Goal: Task Accomplishment & Management: Manage account settings

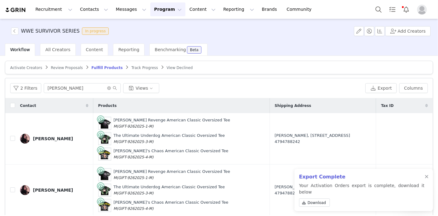
click at [150, 13] on button "Program Program" at bounding box center [167, 9] width 35 height 14
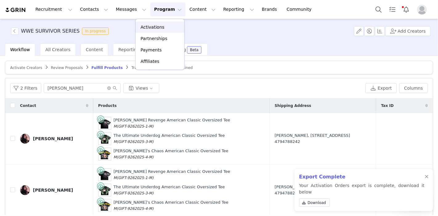
click at [149, 24] on p "Activations" at bounding box center [152, 27] width 24 height 6
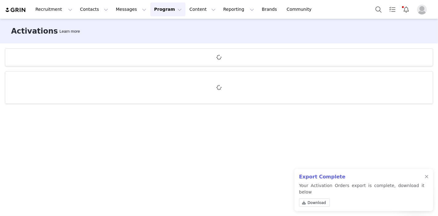
click at [425, 179] on div at bounding box center [427, 176] width 4 height 5
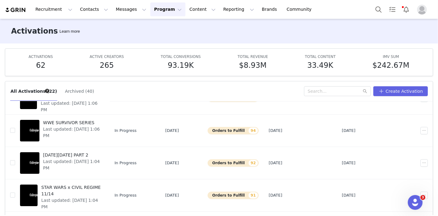
scroll to position [68, 0]
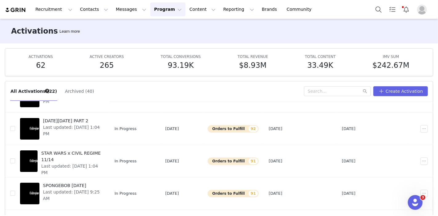
click at [83, 153] on span "STAR WARS x CIVIL REGIME 11/14" at bounding box center [71, 156] width 60 height 13
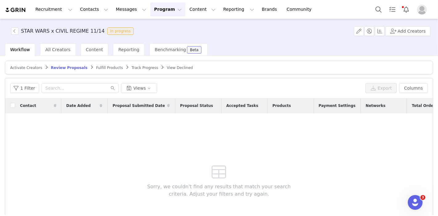
click at [96, 69] on span "Fulfill Products" at bounding box center [109, 68] width 27 height 4
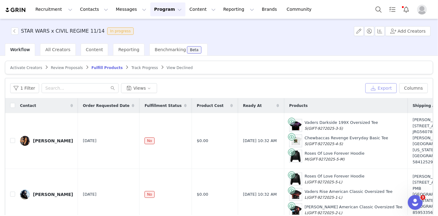
click at [377, 86] on button "Export" at bounding box center [380, 88] width 31 height 10
click at [285, 11] on link "Close" at bounding box center [291, 11] width 12 height 5
click at [30, 85] on button "1 Filter" at bounding box center [24, 88] width 29 height 10
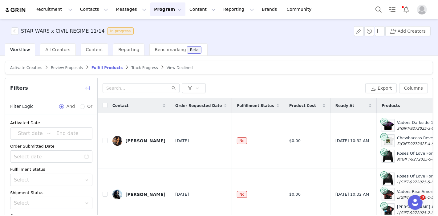
click at [86, 84] on button "button" at bounding box center [88, 88] width 10 height 10
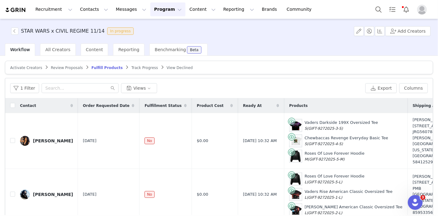
scroll to position [34, 0]
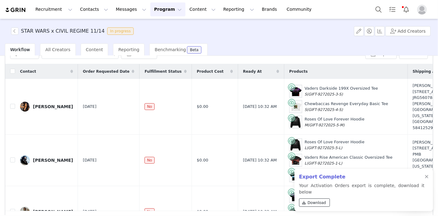
click at [309, 203] on span "Download" at bounding box center [317, 203] width 18 height 6
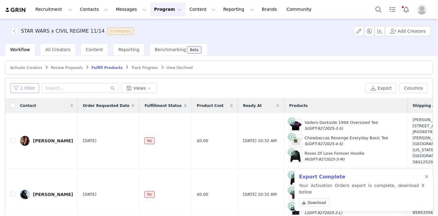
click at [25, 87] on button "1 Filter" at bounding box center [24, 88] width 29 height 10
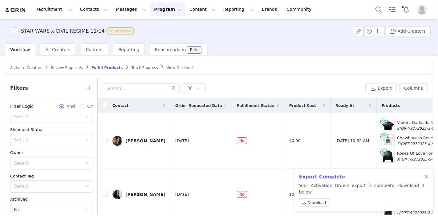
scroll to position [52, 0]
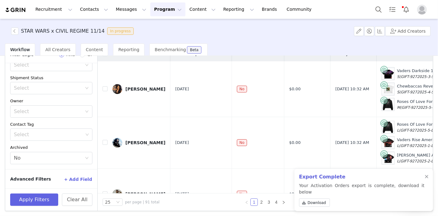
click at [426, 180] on div "Export Complete Your Activation Orders export is complete, download it below Do…" at bounding box center [363, 190] width 139 height 42
click at [426, 179] on div at bounding box center [427, 176] width 4 height 5
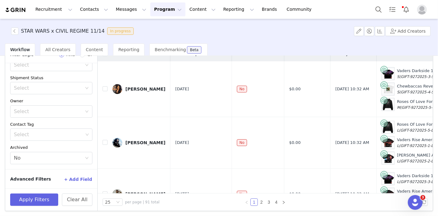
click at [72, 180] on button "+ Add Field" at bounding box center [78, 179] width 29 height 10
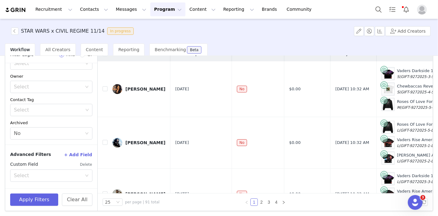
click at [47, 174] on div "Select" at bounding box center [48, 175] width 68 height 6
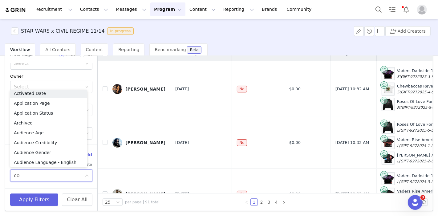
scroll to position [1, 0]
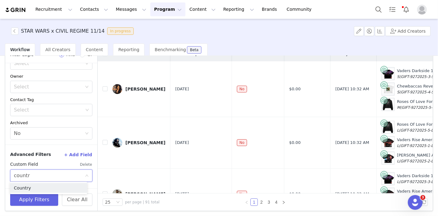
type input "country"
click at [35, 184] on li "Country" at bounding box center [48, 188] width 77 height 10
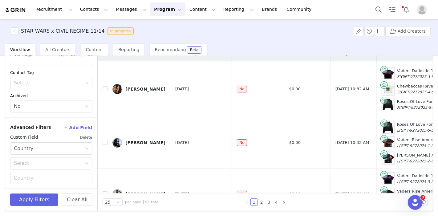
click at [41, 160] on div "Select" at bounding box center [48, 163] width 68 height 6
click at [40, 181] on li "Not equal" at bounding box center [48, 185] width 77 height 10
click at [46, 175] on input "text" at bounding box center [51, 178] width 82 height 12
type input "united states"
click at [38, 199] on button "Apply Filters" at bounding box center [34, 199] width 48 height 12
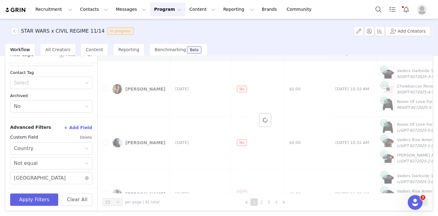
click at [54, 163] on div "Select Not equal" at bounding box center [49, 163] width 71 height 12
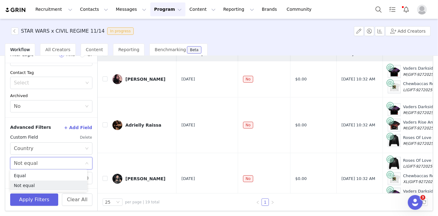
click at [74, 160] on div "Select Not equal" at bounding box center [49, 163] width 71 height 12
click at [56, 176] on input "united states" at bounding box center [51, 178] width 82 height 12
click at [61, 160] on div "Select Not equal" at bounding box center [49, 163] width 71 height 12
click at [56, 173] on li "Equal" at bounding box center [48, 176] width 77 height 10
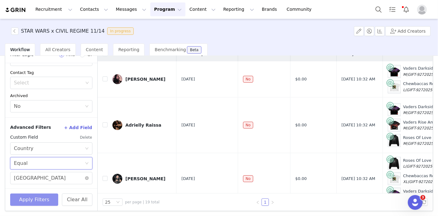
click at [34, 195] on button "Apply Filters" at bounding box center [34, 199] width 48 height 12
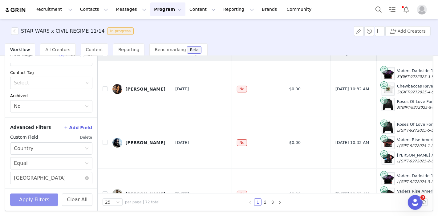
scroll to position [0, 0]
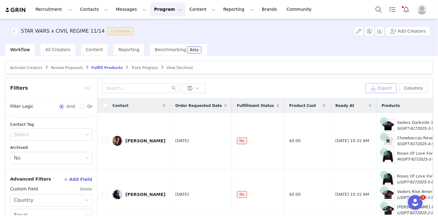
click at [379, 84] on button "Export" at bounding box center [380, 88] width 31 height 10
click at [403, 11] on button "Notifications" at bounding box center [406, 9] width 14 height 14
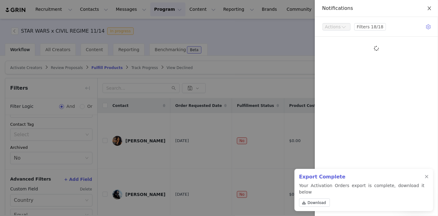
click at [428, 8] on icon "icon: close" at bounding box center [428, 8] width 3 height 4
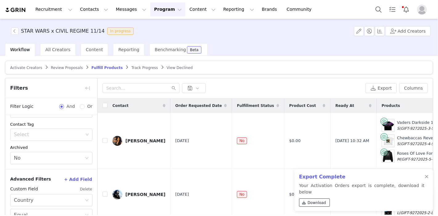
click at [317, 200] on span "Download" at bounding box center [317, 203] width 18 height 6
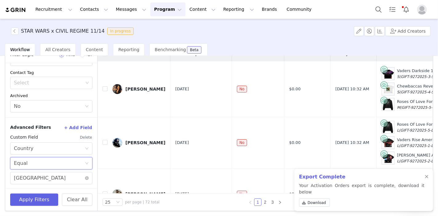
click at [63, 160] on div "Select Equal" at bounding box center [49, 163] width 71 height 12
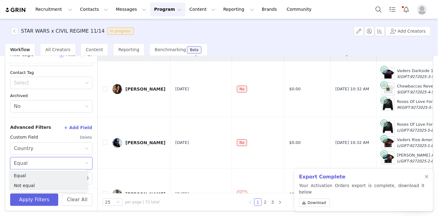
click at [39, 185] on li "Not equal" at bounding box center [48, 185] width 77 height 10
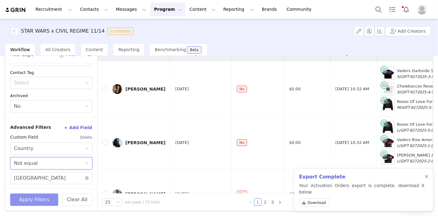
click at [41, 197] on button "Apply Filters" at bounding box center [34, 199] width 48 height 12
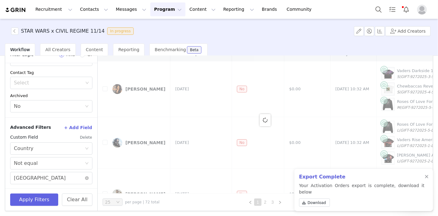
click at [425, 179] on div at bounding box center [427, 176] width 4 height 5
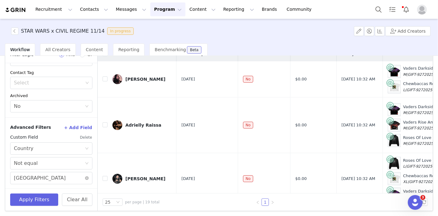
scroll to position [0, 0]
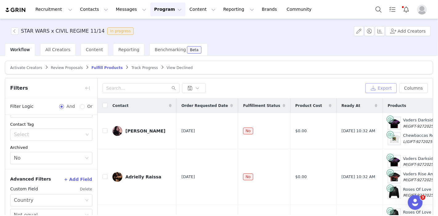
click at [378, 84] on button "Export" at bounding box center [380, 88] width 31 height 10
click at [285, 11] on link "Close" at bounding box center [291, 11] width 12 height 5
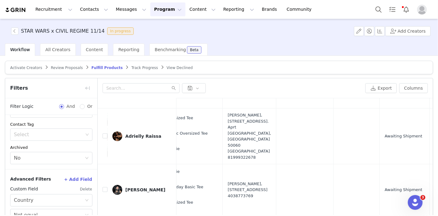
scroll to position [0, 283]
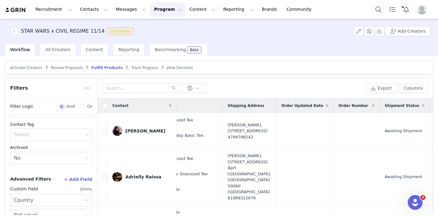
click at [89, 90] on button "button" at bounding box center [88, 88] width 10 height 10
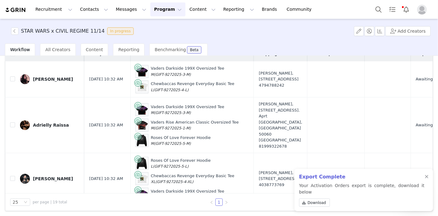
scroll to position [18, 0]
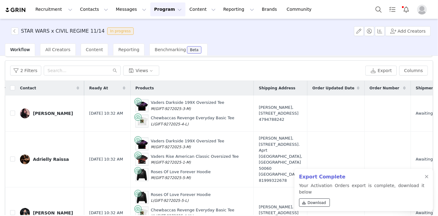
click at [304, 206] on link "Download" at bounding box center [314, 202] width 31 height 8
click at [305, 206] on link "Download" at bounding box center [314, 202] width 31 height 8
click at [426, 179] on div at bounding box center [427, 176] width 4 height 5
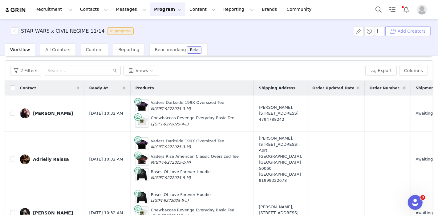
click at [415, 35] on button "Add Creators" at bounding box center [407, 31] width 45 height 10
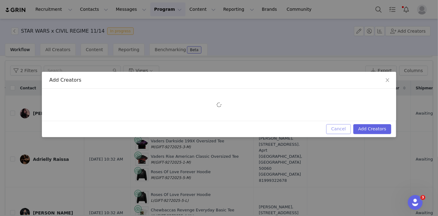
click at [339, 130] on button "Cancel" at bounding box center [338, 129] width 24 height 10
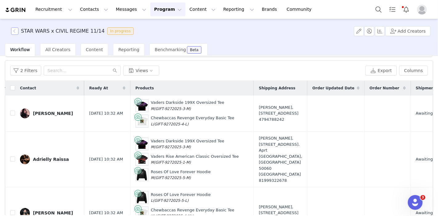
click at [17, 32] on button "button" at bounding box center [14, 30] width 7 height 7
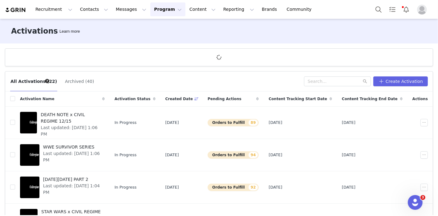
click at [77, 178] on span "[DATE][DATE] PART 2" at bounding box center [72, 179] width 58 height 6
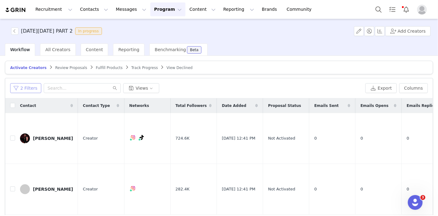
click at [23, 87] on button "2 Filters" at bounding box center [25, 88] width 31 height 10
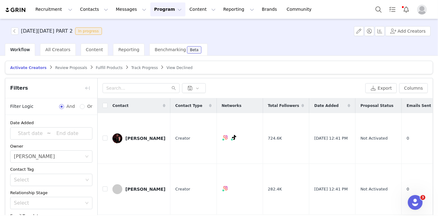
scroll to position [40, 0]
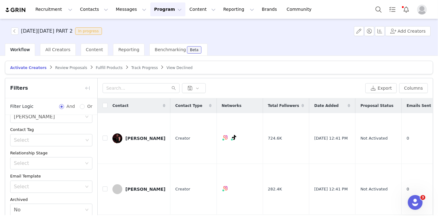
click at [75, 118] on div "Select Taylor orozco" at bounding box center [49, 117] width 71 height 12
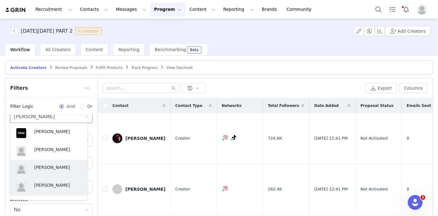
click at [54, 168] on p "[PERSON_NAME]" at bounding box center [57, 167] width 47 height 7
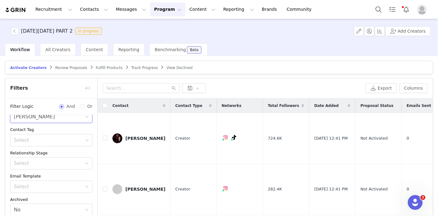
scroll to position [52, 0]
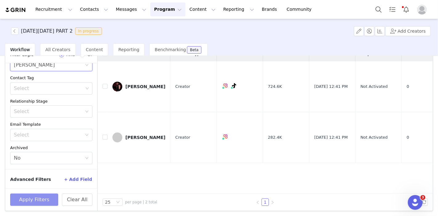
click at [34, 199] on button "Apply Filters" at bounding box center [34, 199] width 48 height 12
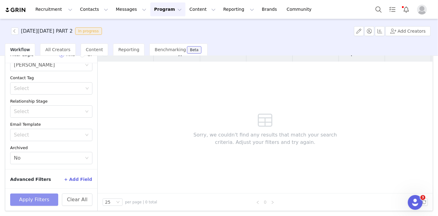
scroll to position [0, 0]
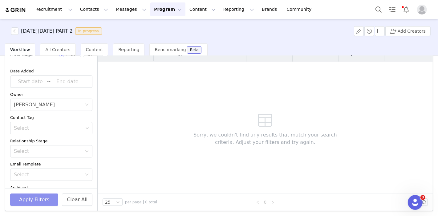
click at [85, 103] on icon "icon: close-circle" at bounding box center [87, 105] width 4 height 4
click at [44, 200] on button "Apply Filters" at bounding box center [34, 199] width 48 height 12
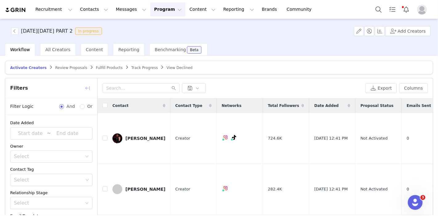
drag, startPoint x: 84, startPoint y: 85, endPoint x: 91, endPoint y: 74, distance: 12.6
click at [84, 85] on button "button" at bounding box center [88, 88] width 10 height 10
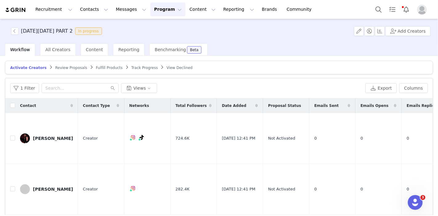
click at [96, 67] on span "Fulfill Products" at bounding box center [109, 68] width 27 height 4
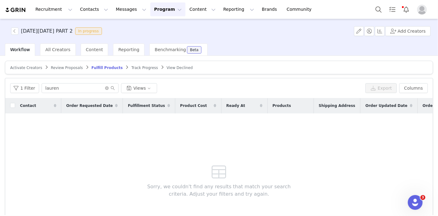
click at [53, 65] on link "Review Proposals" at bounding box center [67, 67] width 32 height 5
click at [96, 68] on span "Fulfill Products" at bounding box center [109, 68] width 27 height 4
click at [101, 88] on input "lauren" at bounding box center [80, 88] width 77 height 10
click at [102, 88] on input "lauren" at bounding box center [80, 88] width 77 height 10
click at [105, 87] on icon "icon: close-circle" at bounding box center [107, 88] width 4 height 4
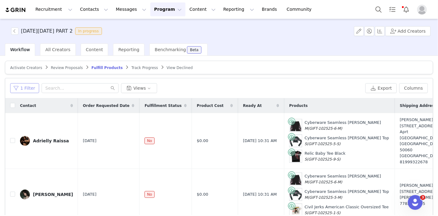
click at [31, 88] on button "1 Filter" at bounding box center [24, 88] width 29 height 10
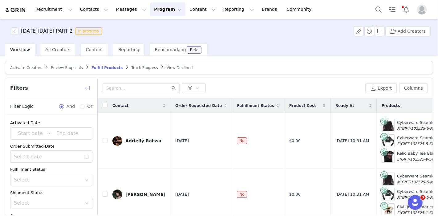
click at [91, 87] on button "button" at bounding box center [88, 88] width 10 height 10
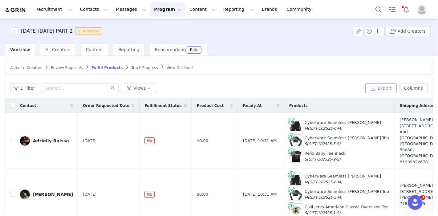
click at [382, 88] on button "Export" at bounding box center [380, 88] width 31 height 10
click at [249, 42] on div "BLACK FRIDAY PART 2 In progress Add Creators" at bounding box center [219, 31] width 438 height 25
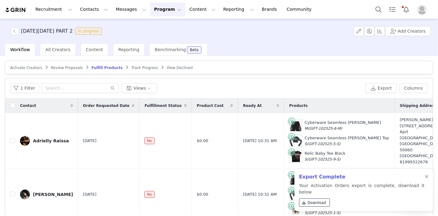
click at [310, 204] on span "Download" at bounding box center [317, 203] width 18 height 6
drag, startPoint x: 240, startPoint y: 35, endPoint x: 230, endPoint y: 4, distance: 33.2
click at [240, 35] on div "BLACK FRIDAY PART 2 In progress Add Creators" at bounding box center [219, 31] width 438 height 25
click at [26, 84] on button "1 Filter" at bounding box center [24, 88] width 29 height 10
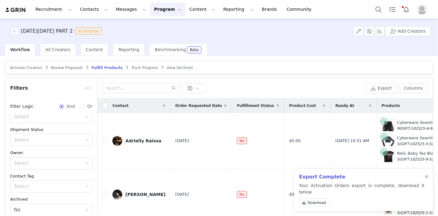
scroll to position [52, 0]
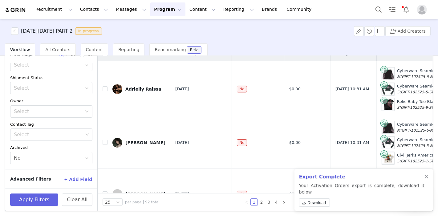
click at [83, 176] on button "+ Add Field" at bounding box center [78, 179] width 29 height 10
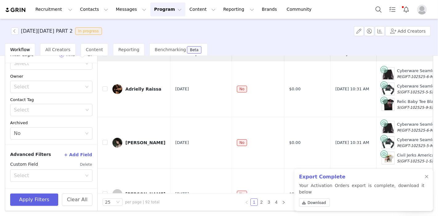
click at [43, 170] on div "Select" at bounding box center [49, 176] width 71 height 12
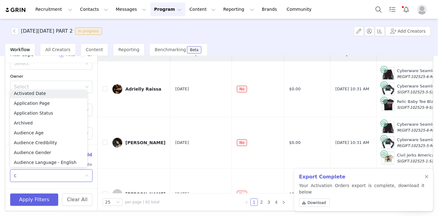
scroll to position [1, 0]
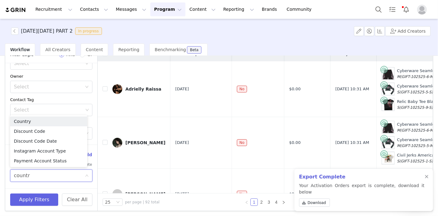
type input "country"
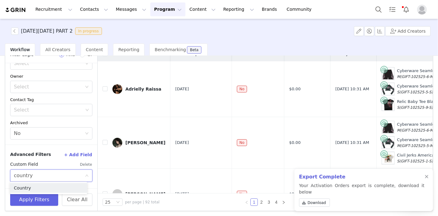
click at [54, 188] on li "Country" at bounding box center [48, 188] width 77 height 10
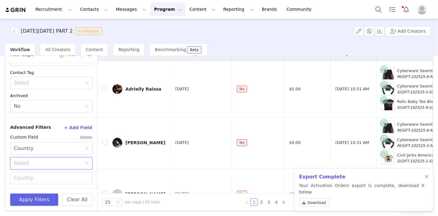
click at [42, 158] on div "Select" at bounding box center [49, 163] width 71 height 12
click at [37, 178] on li "Equal" at bounding box center [48, 176] width 77 height 10
click at [37, 178] on input "text" at bounding box center [51, 178] width 82 height 12
click at [39, 163] on div "Select Equal" at bounding box center [49, 163] width 71 height 12
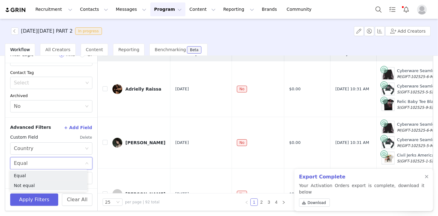
click at [36, 188] on li "Not equal" at bounding box center [48, 185] width 77 height 10
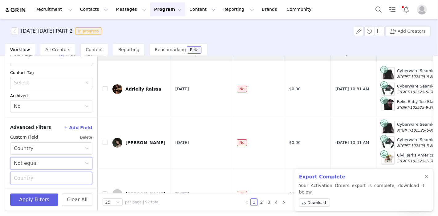
click at [41, 175] on input "text" at bounding box center [51, 178] width 82 height 12
type input "united states"
click at [40, 200] on button "Apply Filters" at bounding box center [34, 199] width 48 height 12
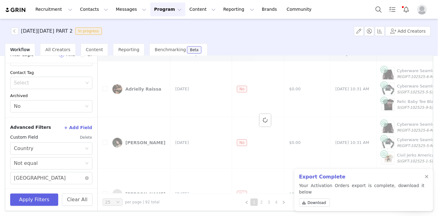
click at [426, 179] on div at bounding box center [427, 176] width 4 height 5
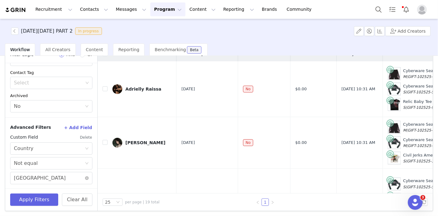
scroll to position [0, 0]
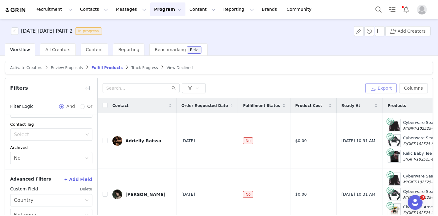
click at [377, 88] on button "Export" at bounding box center [380, 88] width 31 height 10
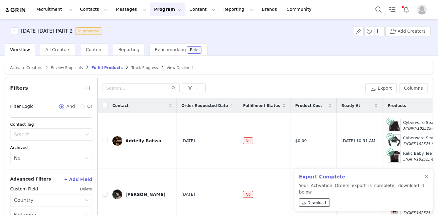
click at [320, 201] on span "Download" at bounding box center [317, 203] width 18 height 6
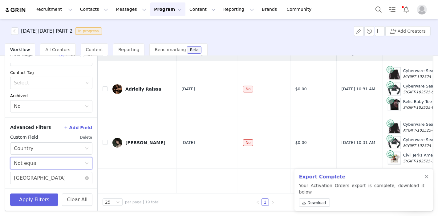
click at [56, 164] on div "Select Not equal" at bounding box center [49, 163] width 71 height 12
click at [229, 25] on div "BLACK FRIDAY PART 2 In progress Add Creators" at bounding box center [219, 31] width 438 height 25
click at [51, 163] on div "Select Not equal" at bounding box center [49, 163] width 71 height 12
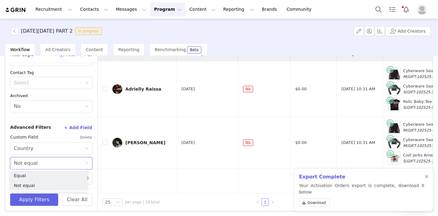
click at [45, 174] on li "Equal" at bounding box center [48, 176] width 77 height 10
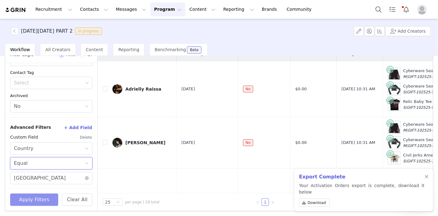
click at [37, 202] on button "Apply Filters" at bounding box center [34, 199] width 48 height 12
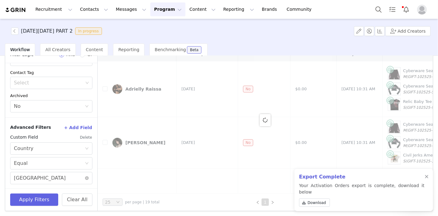
click at [425, 179] on div at bounding box center [427, 176] width 4 height 5
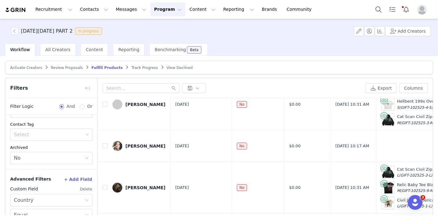
scroll to position [0, 0]
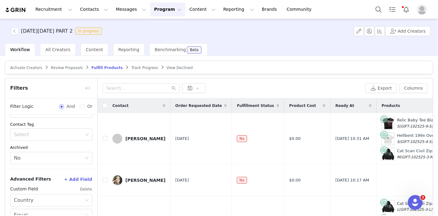
click at [410, 184] on button "button" at bounding box center [413, 179] width 7 height 7
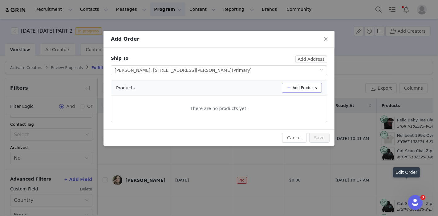
click at [300, 89] on button "Add Products" at bounding box center [302, 88] width 40 height 10
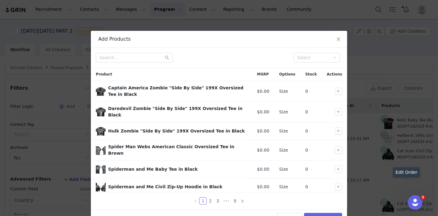
click at [301, 60] on div "Select" at bounding box center [313, 57] width 33 height 6
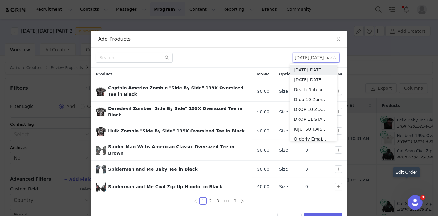
type input "black friday part 2"
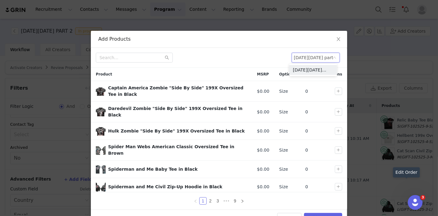
click at [302, 71] on li "[DATE][DATE] PART 2" at bounding box center [313, 70] width 48 height 10
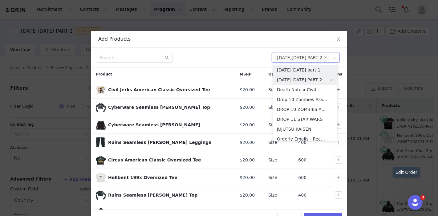
click at [222, 58] on div at bounding box center [181, 58] width 171 height 10
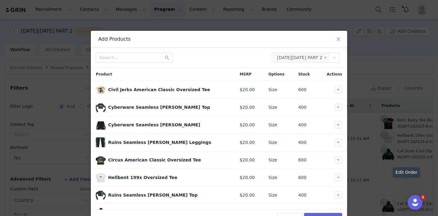
scroll to position [28, 0]
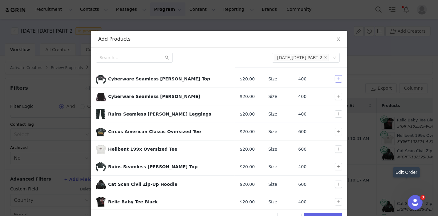
click at [335, 78] on button "button" at bounding box center [338, 78] width 7 height 7
click at [335, 96] on button "button" at bounding box center [338, 96] width 7 height 7
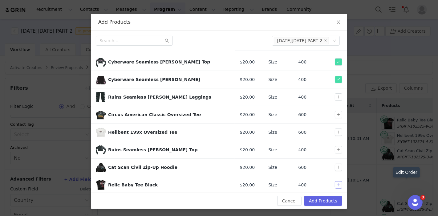
click at [335, 181] on button "button" at bounding box center [338, 184] width 7 height 7
click at [326, 199] on button "Add Products" at bounding box center [323, 201] width 38 height 10
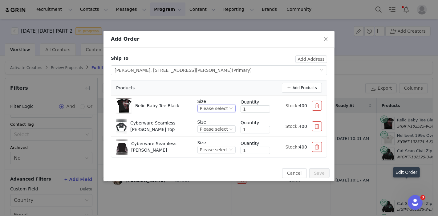
click at [208, 107] on div "Please select" at bounding box center [214, 108] width 28 height 7
drag, startPoint x: 214, startPoint y: 139, endPoint x: 217, endPoint y: 133, distance: 5.8
click at [214, 138] on li "M" at bounding box center [218, 139] width 34 height 10
click at [220, 126] on div "Please select" at bounding box center [214, 129] width 28 height 7
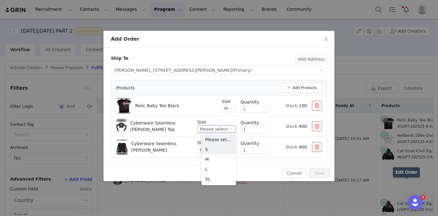
click at [217, 150] on li "S" at bounding box center [218, 149] width 34 height 10
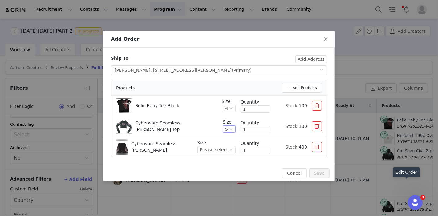
click at [224, 151] on div "Please select" at bounding box center [214, 149] width 28 height 7
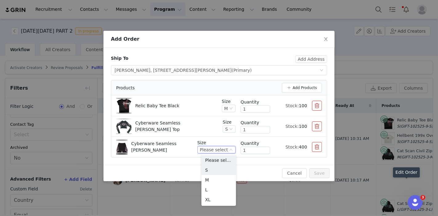
click at [211, 169] on li "S" at bounding box center [218, 170] width 34 height 10
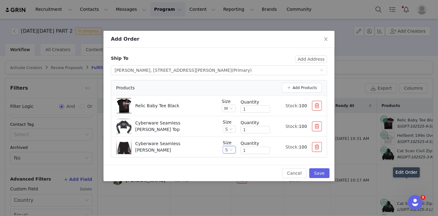
click at [231, 129] on icon "icon: down" at bounding box center [230, 129] width 3 height 2
click at [228, 157] on li "M" at bounding box center [230, 159] width 12 height 10
click at [187, 124] on p "Cyberware Seamless Kelly Ls Top" at bounding box center [166, 126] width 63 height 13
click at [320, 171] on button "Save" at bounding box center [319, 173] width 20 height 10
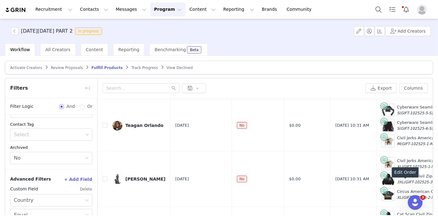
scroll to position [52, 0]
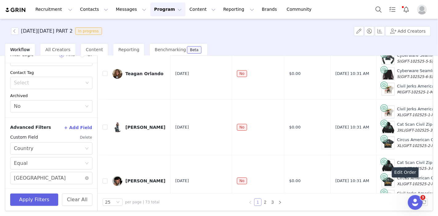
click at [258, 202] on link "1" at bounding box center [257, 202] width 7 height 7
click at [269, 201] on li "3" at bounding box center [272, 201] width 7 height 7
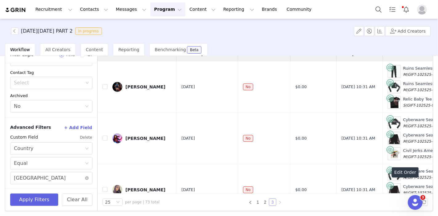
scroll to position [1035, 0]
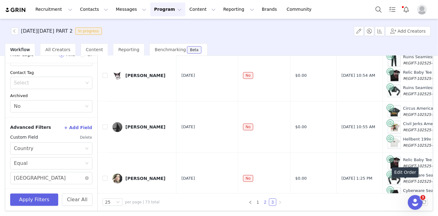
click at [263, 200] on link "2" at bounding box center [265, 202] width 7 height 7
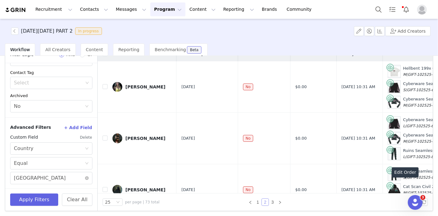
scroll to position [1144, 0]
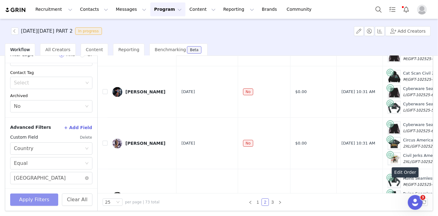
click at [38, 196] on button "Apply Filters" at bounding box center [34, 199] width 48 height 12
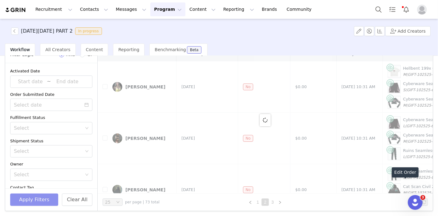
scroll to position [0, 0]
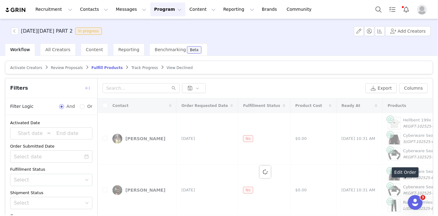
click at [89, 84] on button "button" at bounding box center [88, 88] width 10 height 10
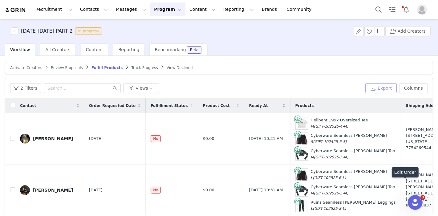
click at [375, 88] on button "Export" at bounding box center [380, 88] width 31 height 10
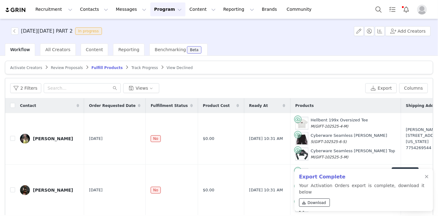
click at [311, 204] on span "Download" at bounding box center [317, 203] width 18 height 6
click at [17, 31] on button "button" at bounding box center [14, 30] width 7 height 7
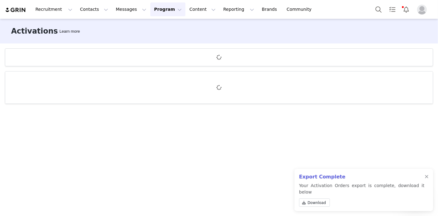
click at [426, 179] on div at bounding box center [427, 176] width 4 height 5
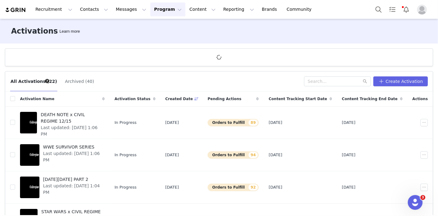
click at [88, 124] on span "Last updated: Sep 26, 2025 1:06 PM" at bounding box center [71, 130] width 60 height 13
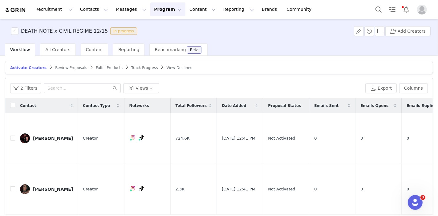
click at [100, 66] on span "Fulfill Products" at bounding box center [109, 68] width 27 height 4
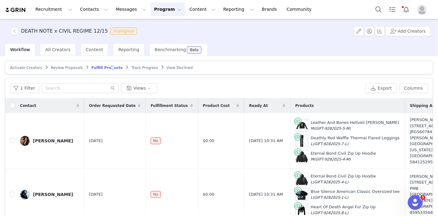
drag, startPoint x: 232, startPoint y: 43, endPoint x: 213, endPoint y: 27, distance: 24.8
click at [232, 43] on div "DEATH NOTE x CIVIL REGIME 12/15 In progress Add Creators" at bounding box center [219, 31] width 438 height 25
click at [419, 43] on div "Workflow All Creators Content Reporting Benchmarking Beta" at bounding box center [221, 49] width 433 height 12
click at [14, 29] on button "button" at bounding box center [14, 30] width 7 height 7
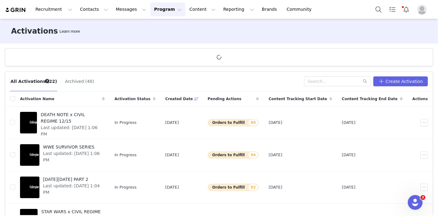
click at [80, 117] on span "DEATH NOTE x CIVIL REGIME 12/15" at bounding box center [71, 117] width 60 height 13
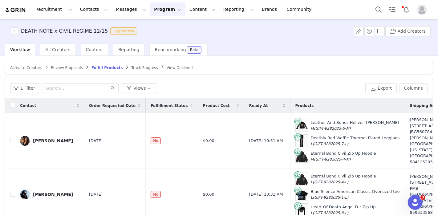
drag, startPoint x: 229, startPoint y: 38, endPoint x: 229, endPoint y: 47, distance: 8.9
click at [229, 38] on div "DEATH NOTE x CIVIL REGIME 12/15 In progress Add Creators" at bounding box center [219, 31] width 438 height 25
click at [22, 88] on button "1 Filter" at bounding box center [24, 88] width 29 height 10
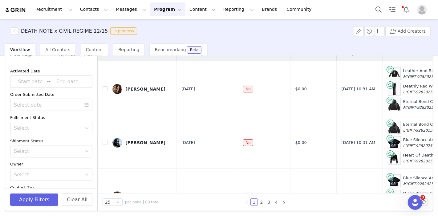
scroll to position [18, 0]
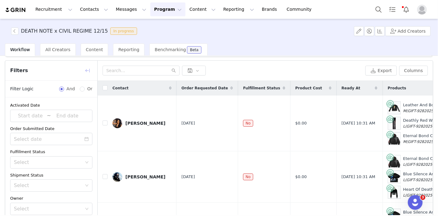
click at [86, 70] on button "button" at bounding box center [88, 71] width 10 height 10
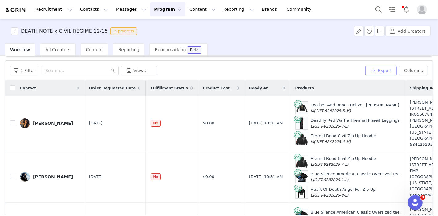
click at [376, 70] on button "Export" at bounding box center [380, 71] width 31 height 10
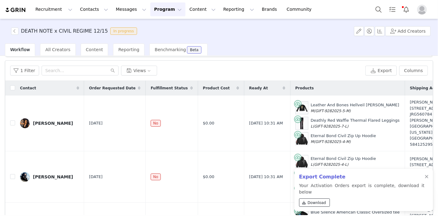
click at [317, 200] on span "Download" at bounding box center [317, 203] width 18 height 6
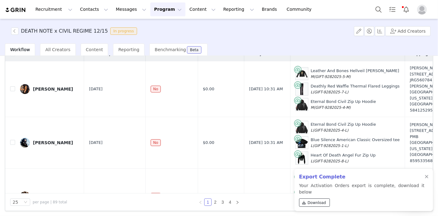
scroll to position [0, 0]
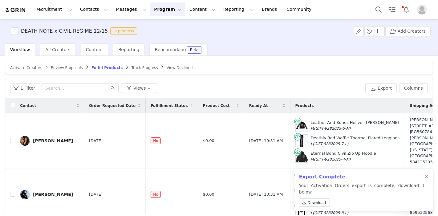
click at [425, 179] on div at bounding box center [427, 176] width 4 height 5
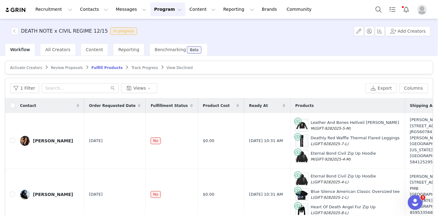
click at [14, 81] on div "1 Filter Views Export Columns" at bounding box center [218, 88] width 427 height 20
click at [19, 89] on button "1 Filter" at bounding box center [24, 88] width 29 height 10
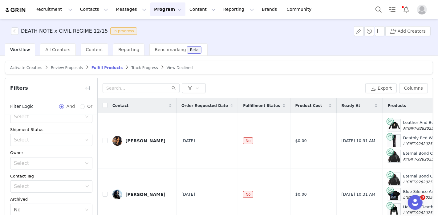
scroll to position [52, 0]
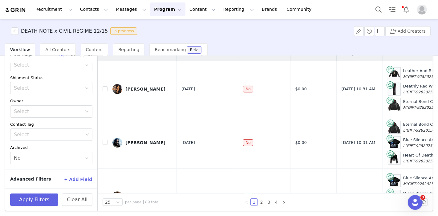
click at [74, 176] on button "+ Add Field" at bounding box center [78, 179] width 29 height 10
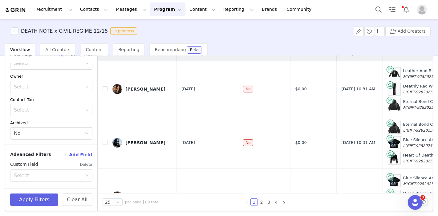
click at [54, 170] on div "Select" at bounding box center [49, 176] width 71 height 12
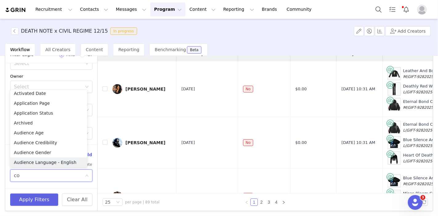
scroll to position [3, 0]
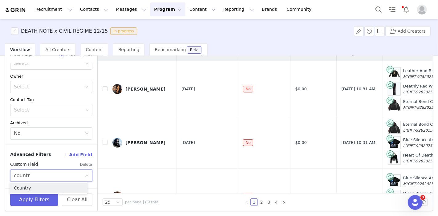
type input "country"
click at [61, 186] on li "Country" at bounding box center [48, 188] width 77 height 10
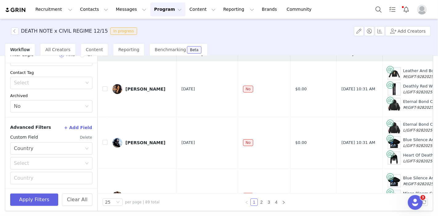
click at [47, 162] on div "Select" at bounding box center [48, 163] width 68 height 6
click at [45, 176] on li "Equal" at bounding box center [48, 176] width 77 height 10
click at [48, 176] on input "text" at bounding box center [51, 178] width 82 height 12
type input "united states"
click at [32, 197] on button "Apply Filters" at bounding box center [34, 199] width 48 height 12
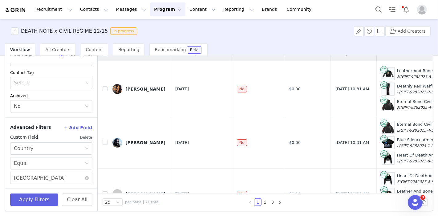
scroll to position [0, 0]
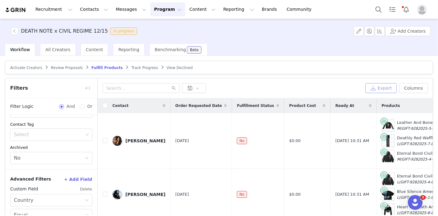
click at [383, 87] on button "Export" at bounding box center [380, 88] width 31 height 10
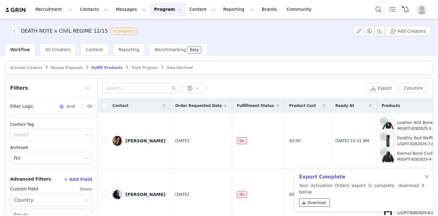
click at [312, 203] on span "Download" at bounding box center [317, 203] width 18 height 6
drag, startPoint x: 222, startPoint y: 40, endPoint x: 201, endPoint y: 4, distance: 41.1
click at [222, 39] on div "DEATH NOTE x CIVIL REGIME 12/15 In progress Add Creators" at bounding box center [219, 31] width 438 height 25
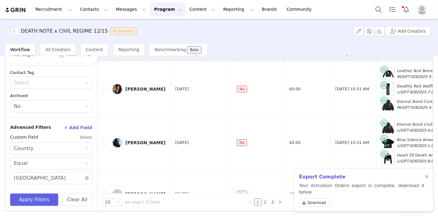
click at [46, 163] on div "Select Equal" at bounding box center [49, 163] width 71 height 12
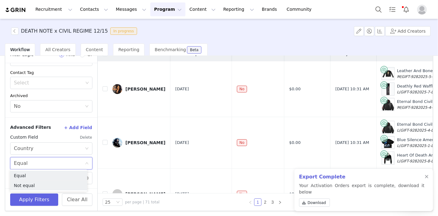
click at [38, 186] on li "Not equal" at bounding box center [48, 185] width 77 height 10
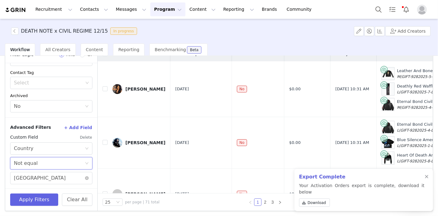
click at [427, 179] on div at bounding box center [427, 176] width 4 height 5
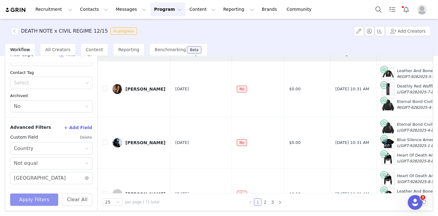
click at [24, 198] on button "Apply Filters" at bounding box center [34, 199] width 48 height 12
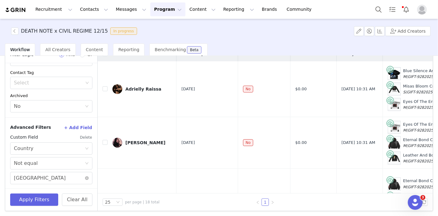
scroll to position [0, 0]
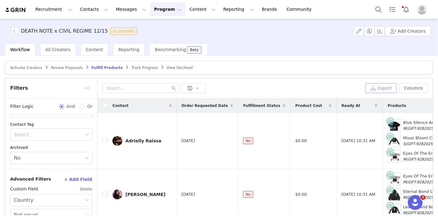
click at [378, 87] on button "Export" at bounding box center [380, 88] width 31 height 10
click at [89, 85] on button "button" at bounding box center [88, 88] width 10 height 10
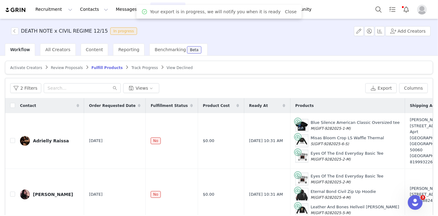
scroll to position [128, 0]
click at [285, 12] on link "Close" at bounding box center [291, 11] width 12 height 5
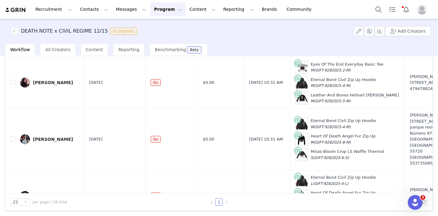
scroll to position [0, 0]
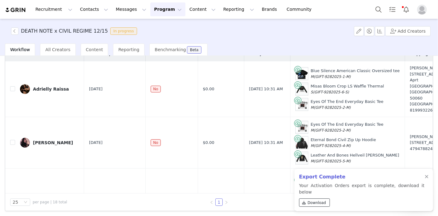
click at [317, 203] on span "Download" at bounding box center [317, 203] width 18 height 6
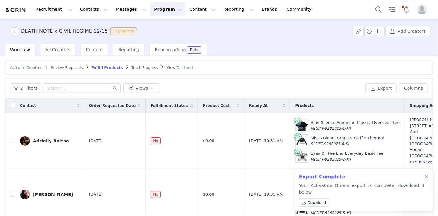
click at [291, 44] on div "Workflow All Creators Content Reporting Benchmarking Beta" at bounding box center [221, 49] width 433 height 12
drag, startPoint x: 234, startPoint y: 43, endPoint x: 219, endPoint y: 35, distance: 17.1
click at [234, 43] on div "Workflow All Creators Content Reporting Benchmarking Beta" at bounding box center [221, 49] width 433 height 12
click at [153, 8] on button "Program Program" at bounding box center [167, 9] width 35 height 14
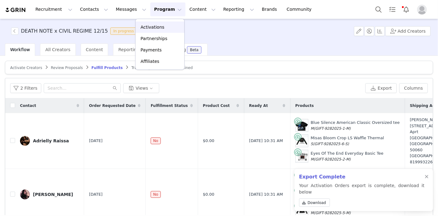
click at [155, 23] on link "Activations" at bounding box center [159, 27] width 49 height 11
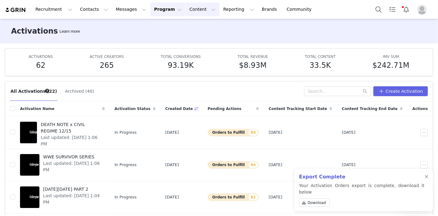
click at [186, 8] on button "Content Content" at bounding box center [203, 9] width 34 height 14
click at [186, 29] on p "Creator Content" at bounding box center [189, 27] width 34 height 6
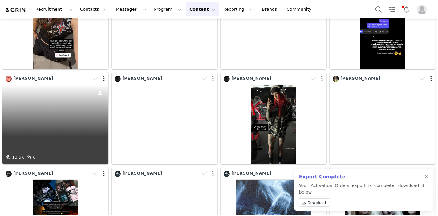
scroll to position [103, 0]
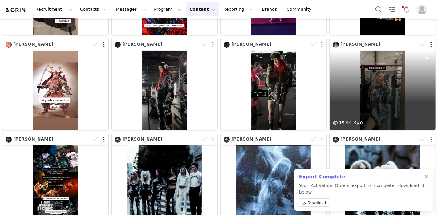
click at [425, 179] on div at bounding box center [427, 176] width 4 height 5
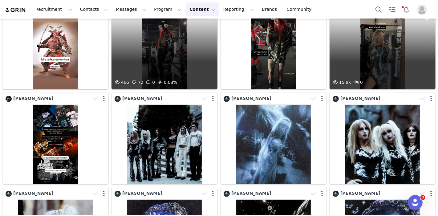
scroll to position [0, 0]
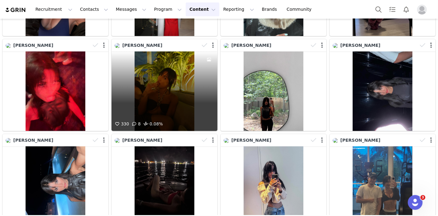
scroll to position [33, 0]
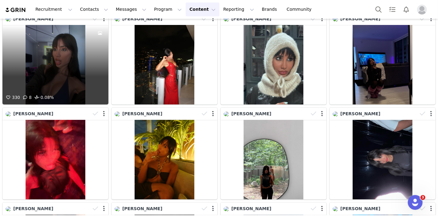
click at [57, 64] on div "330 8 0.08%" at bounding box center [55, 64] width 106 height 79
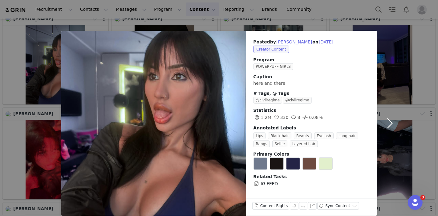
click at [389, 124] on button "button" at bounding box center [390, 123] width 26 height 185
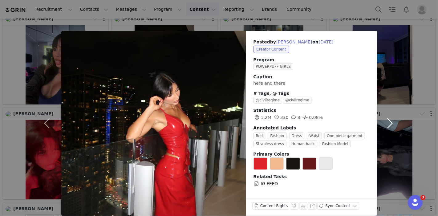
click at [389, 124] on button "button" at bounding box center [390, 123] width 26 height 185
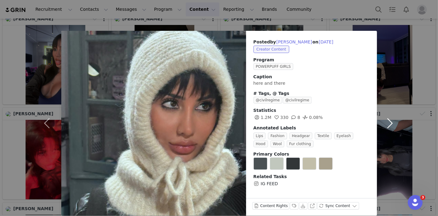
scroll to position [7, 0]
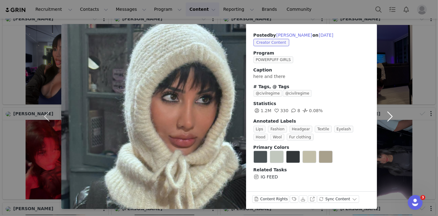
click at [386, 116] on button "button" at bounding box center [390, 116] width 26 height 185
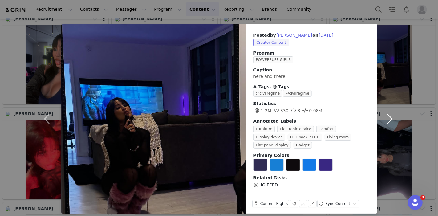
click at [386, 116] on button "button" at bounding box center [390, 118] width 26 height 189
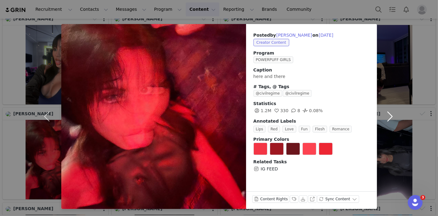
click at [386, 116] on button "button" at bounding box center [390, 116] width 26 height 185
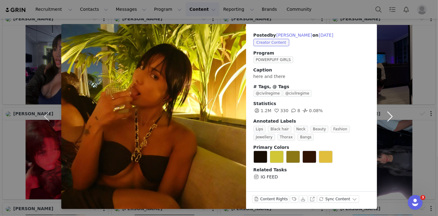
click at [386, 116] on button "button" at bounding box center [390, 116] width 26 height 185
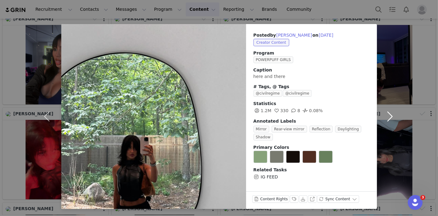
click at [386, 116] on button "button" at bounding box center [390, 116] width 26 height 185
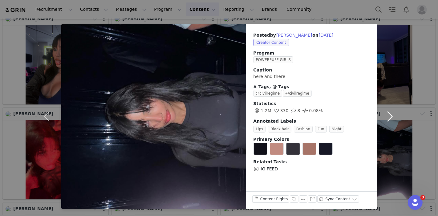
click at [386, 116] on button "button" at bounding box center [390, 116] width 26 height 185
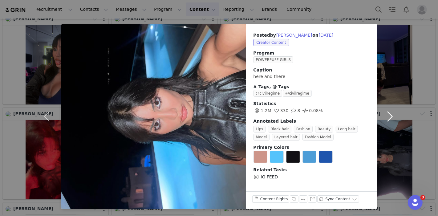
click at [386, 116] on button "button" at bounding box center [390, 116] width 26 height 185
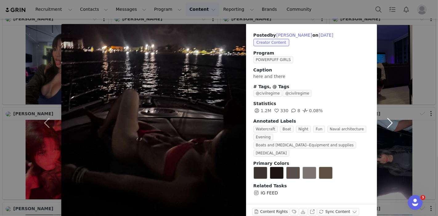
click at [386, 116] on button "button" at bounding box center [390, 122] width 26 height 197
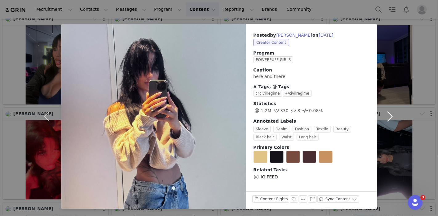
click at [386, 116] on button "button" at bounding box center [390, 116] width 26 height 185
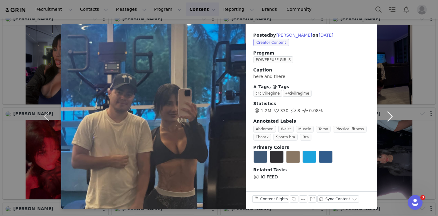
click at [386, 116] on button "button" at bounding box center [390, 116] width 26 height 185
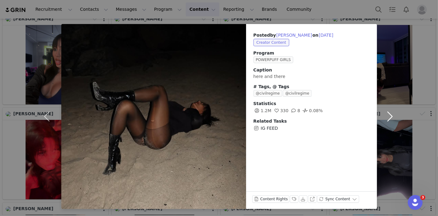
click at [386, 116] on button "button" at bounding box center [390, 116] width 26 height 185
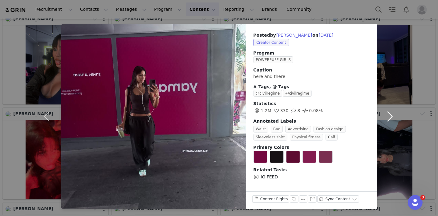
click at [386, 116] on button "button" at bounding box center [390, 116] width 26 height 185
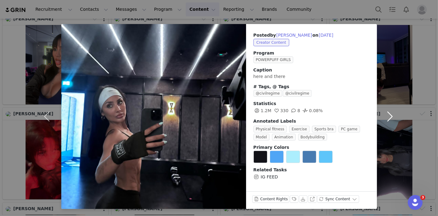
click at [386, 116] on button "button" at bounding box center [390, 116] width 26 height 185
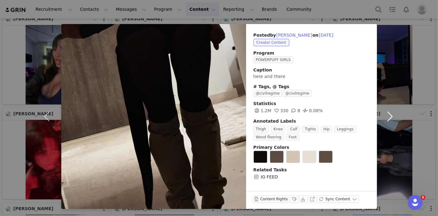
click at [386, 116] on button "button" at bounding box center [390, 116] width 26 height 185
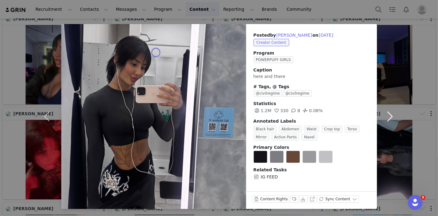
click at [392, 81] on button "button" at bounding box center [390, 116] width 26 height 185
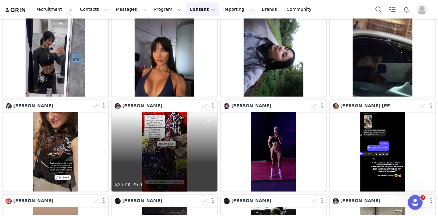
scroll to position [588, 0]
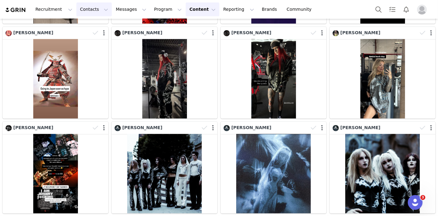
click at [92, 6] on button "Contacts Contacts" at bounding box center [93, 9] width 35 height 14
click at [94, 24] on div "Creators" at bounding box center [94, 27] width 41 height 6
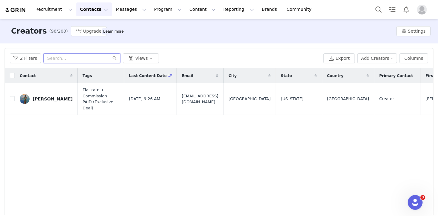
click at [89, 57] on input "text" at bounding box center [81, 58] width 77 height 10
paste input "[EMAIL_ADDRESS][DOMAIN_NAME]"
type input "[EMAIL_ADDRESS][DOMAIN_NAME]"
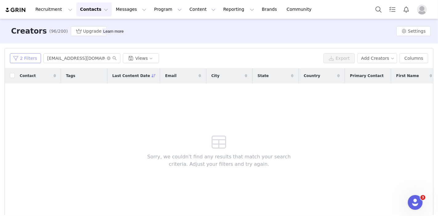
click at [34, 58] on button "2 Filters" at bounding box center [25, 58] width 31 height 10
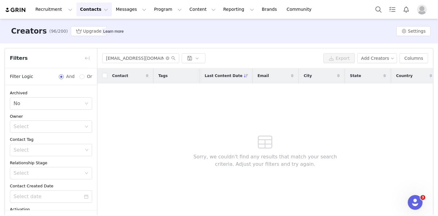
scroll to position [138, 0]
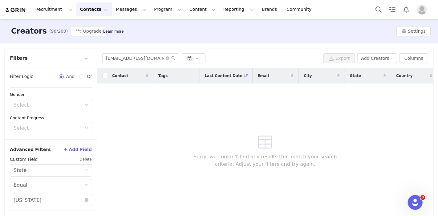
click at [82, 160] on button "Delete" at bounding box center [85, 159] width 13 height 10
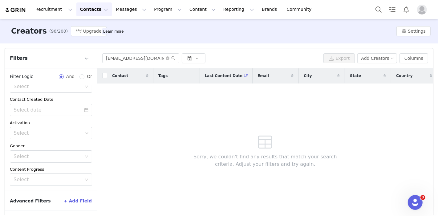
scroll to position [22, 0]
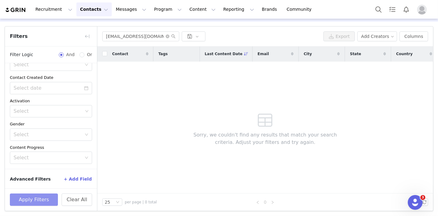
click at [50, 196] on button "Apply Filters" at bounding box center [34, 199] width 48 height 12
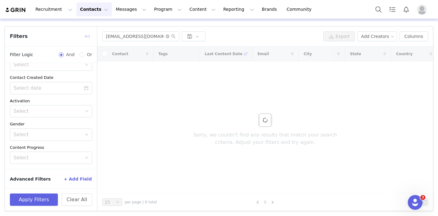
click at [88, 35] on button "button" at bounding box center [87, 36] width 10 height 10
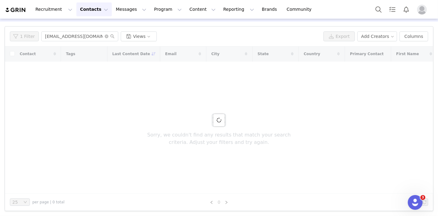
scroll to position [92, 0]
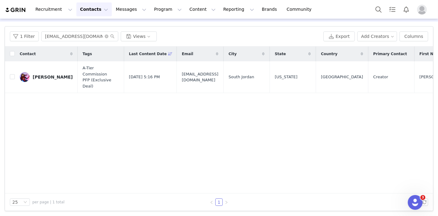
click at [50, 76] on div "[PERSON_NAME]" at bounding box center [53, 77] width 40 height 5
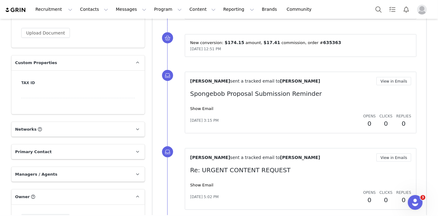
scroll to position [513, 0]
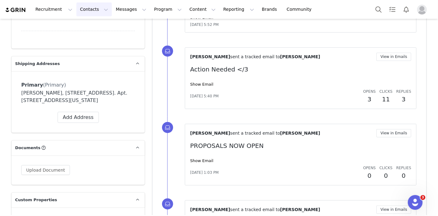
click at [85, 7] on button "Contacts Contacts" at bounding box center [93, 9] width 35 height 14
click at [94, 24] on div "Creators" at bounding box center [94, 27] width 41 height 6
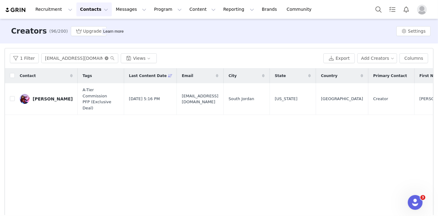
click at [105, 57] on icon "icon: close-circle" at bounding box center [107, 58] width 4 height 4
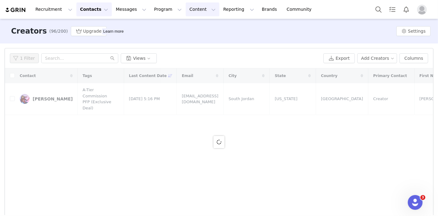
click at [186, 9] on button "Content Content" at bounding box center [203, 9] width 34 height 14
click at [194, 27] on p "Creator Content" at bounding box center [189, 27] width 34 height 6
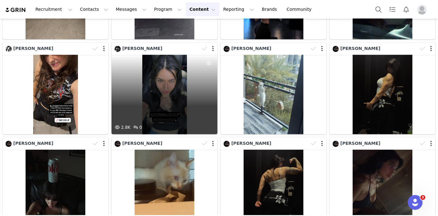
scroll to position [348, 0]
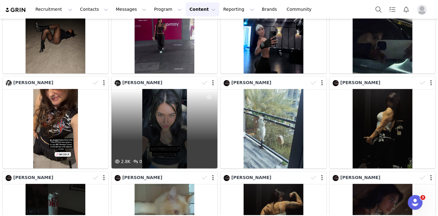
click at [158, 118] on div "2.8K 0" at bounding box center [164, 128] width 106 height 79
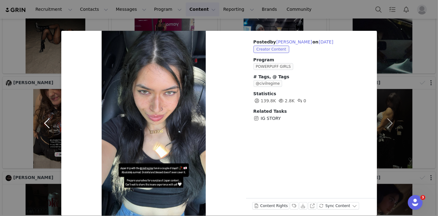
click at [36, 62] on button "button" at bounding box center [48, 123] width 26 height 185
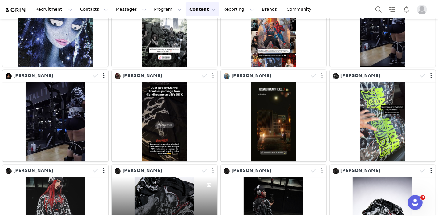
scroll to position [1251, 0]
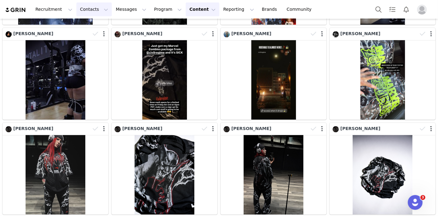
click at [86, 9] on button "Contacts Contacts" at bounding box center [93, 9] width 35 height 14
click at [96, 25] on div "Creators" at bounding box center [94, 27] width 41 height 6
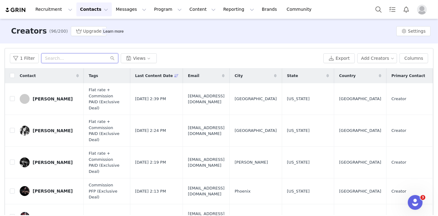
click at [82, 55] on input "text" at bounding box center [79, 58] width 77 height 10
click at [154, 11] on button "Program Program" at bounding box center [167, 9] width 35 height 14
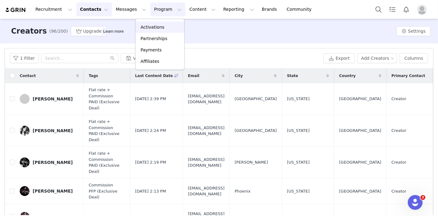
click at [154, 28] on p "Activations" at bounding box center [152, 27] width 24 height 6
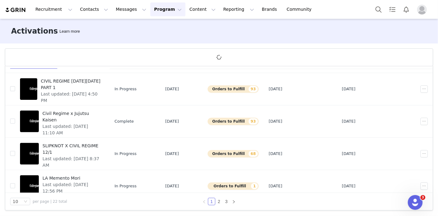
scroll to position [213, 0]
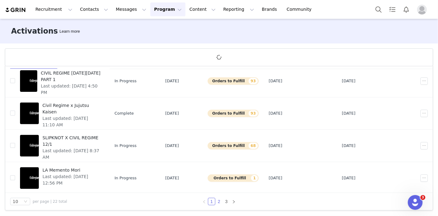
click at [216, 202] on link "2" at bounding box center [219, 201] width 7 height 7
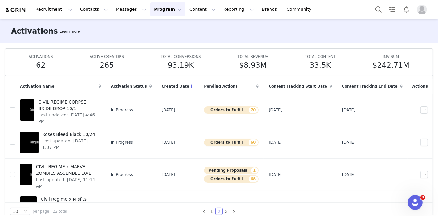
click at [81, 168] on span "CIVIL REGIME x MARVEL ZOMBIES ASSEMBLE 10/1" at bounding box center [66, 169] width 61 height 13
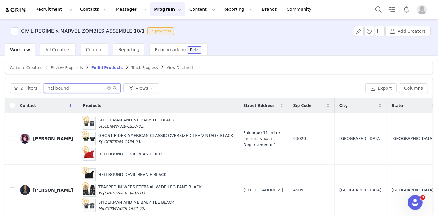
click at [70, 87] on input "hellbound" at bounding box center [82, 88] width 77 height 10
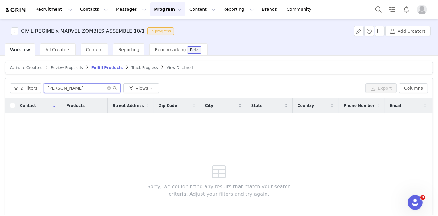
click at [69, 85] on input "spaudling" at bounding box center [82, 88] width 77 height 10
click at [34, 84] on button "2 Filters" at bounding box center [25, 88] width 31 height 10
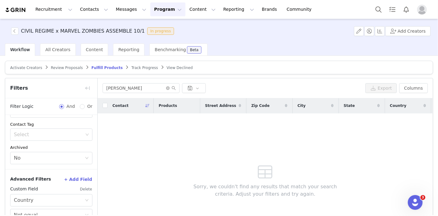
scroll to position [52, 0]
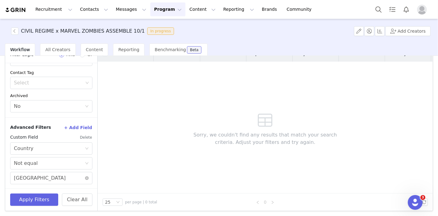
click at [77, 163] on div "Select Not equal" at bounding box center [49, 163] width 71 height 12
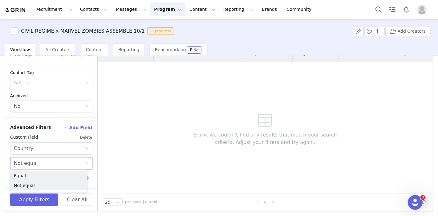
drag, startPoint x: 51, startPoint y: 175, endPoint x: 46, endPoint y: 198, distance: 23.1
click at [51, 175] on li "Equal" at bounding box center [48, 176] width 77 height 10
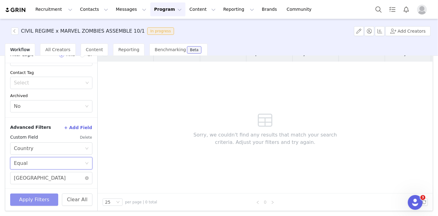
click at [44, 200] on button "Apply Filters" at bounding box center [34, 199] width 48 height 12
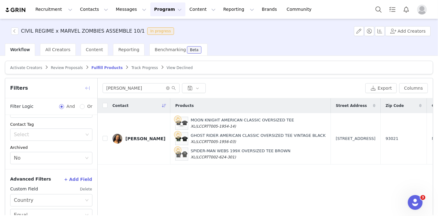
click at [87, 88] on button "button" at bounding box center [88, 88] width 10 height 10
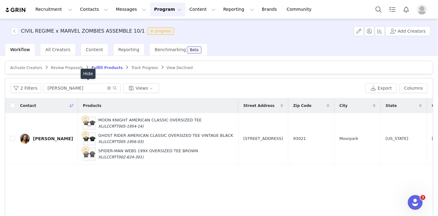
scroll to position [128, 0]
click at [196, 87] on div "2 Filters spaulding Views" at bounding box center [186, 88] width 352 height 10
click at [71, 86] on input "spaulding" at bounding box center [82, 88] width 77 height 10
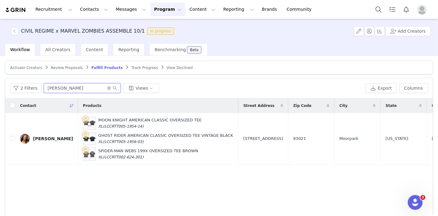
type input "morgan"
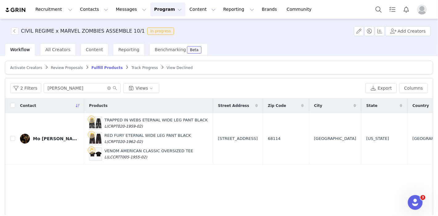
click at [56, 66] on span "Review Proposals" at bounding box center [67, 68] width 32 height 4
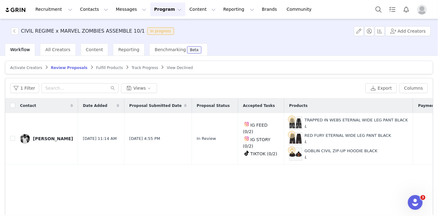
click at [26, 66] on span "Activate Creators" at bounding box center [26, 68] width 32 height 4
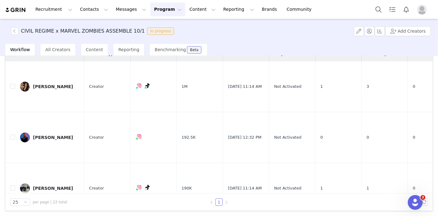
scroll to position [18, 0]
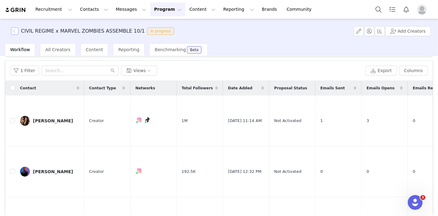
click at [16, 31] on button "button" at bounding box center [14, 30] width 7 height 7
